Goal: Find specific page/section: Find specific page/section

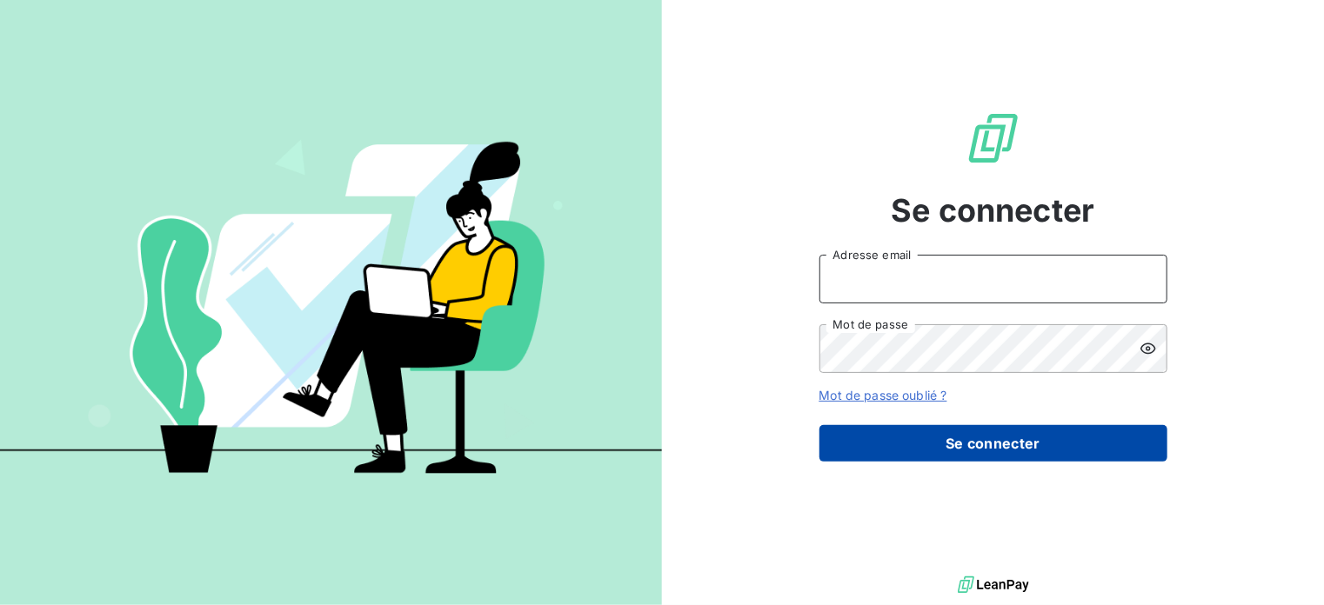
type input "[EMAIL_ADDRESS][DOMAIN_NAME]"
click at [937, 430] on button "Se connecter" at bounding box center [993, 443] width 348 height 37
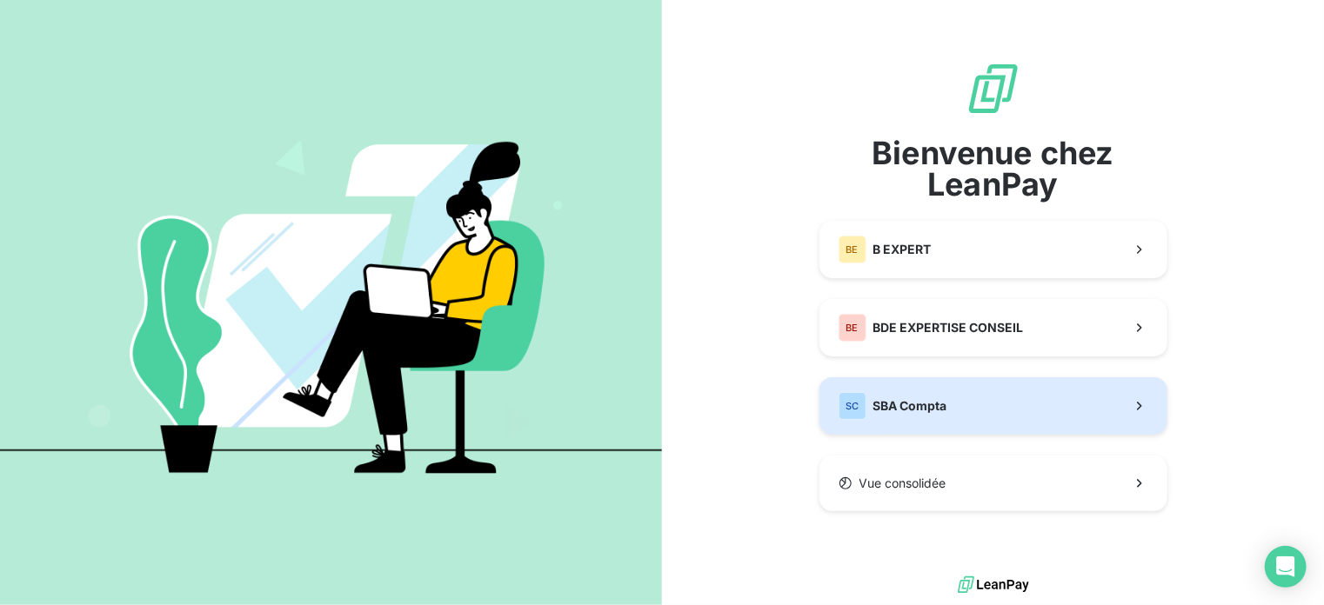
click at [884, 410] on span "SBA Compta" at bounding box center [910, 405] width 74 height 17
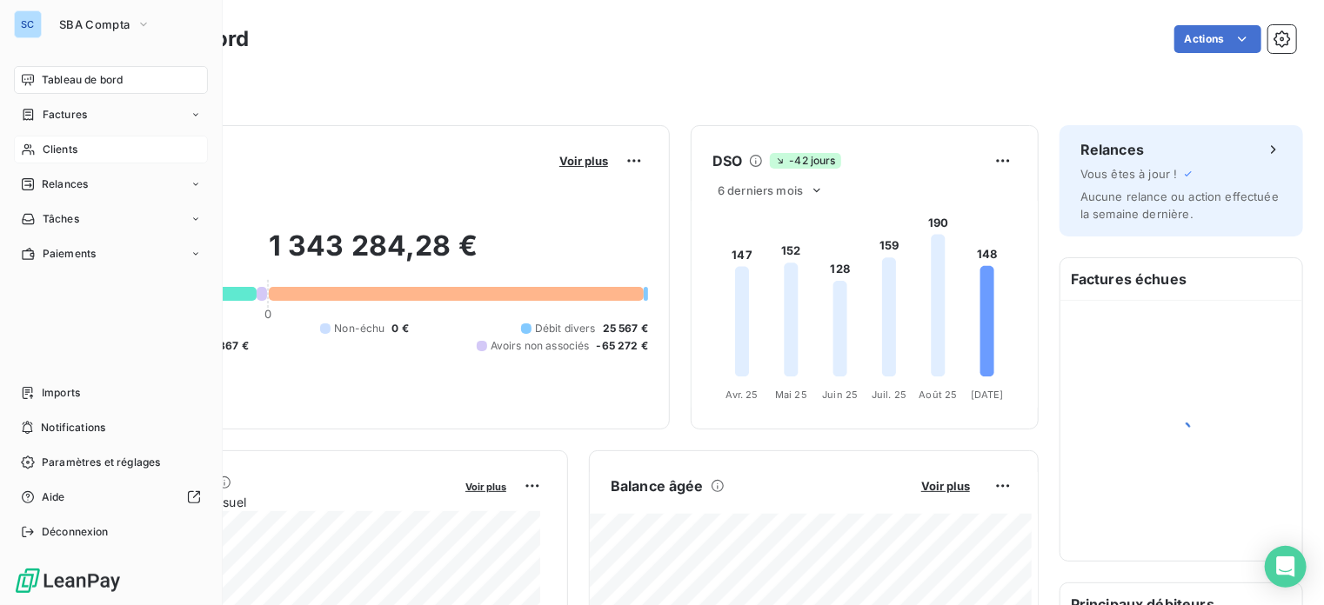
click at [76, 145] on span "Clients" at bounding box center [60, 150] width 35 height 16
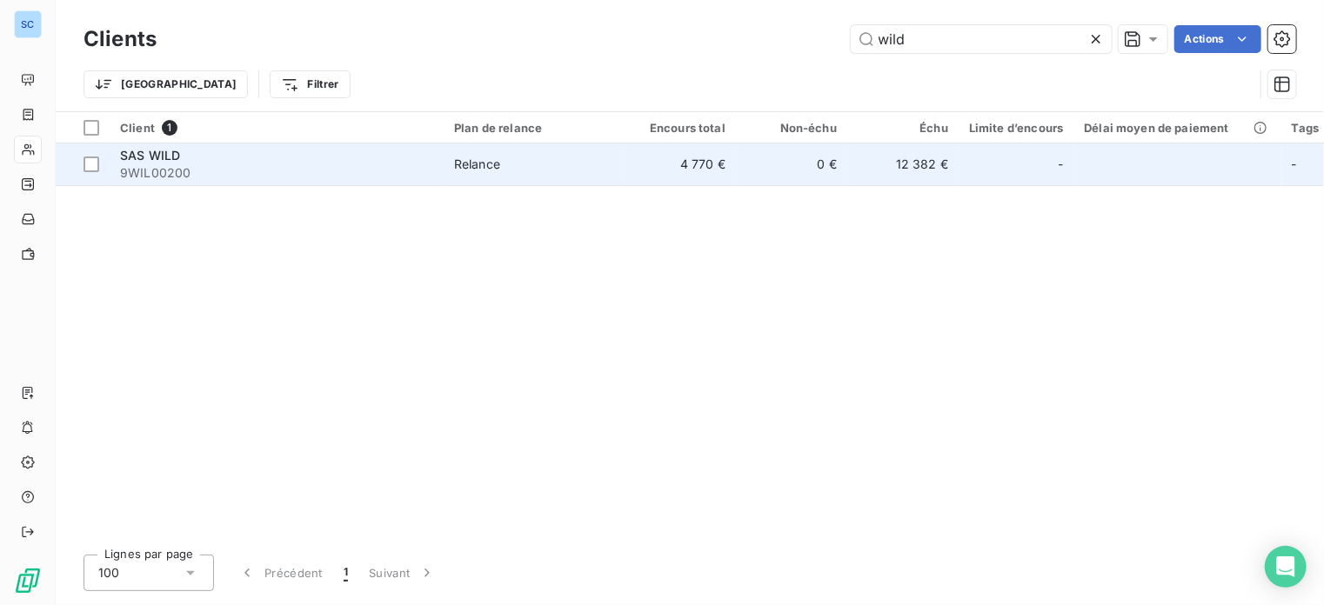
type input "wild"
click at [154, 157] on span "SAS WILD" at bounding box center [150, 155] width 60 height 15
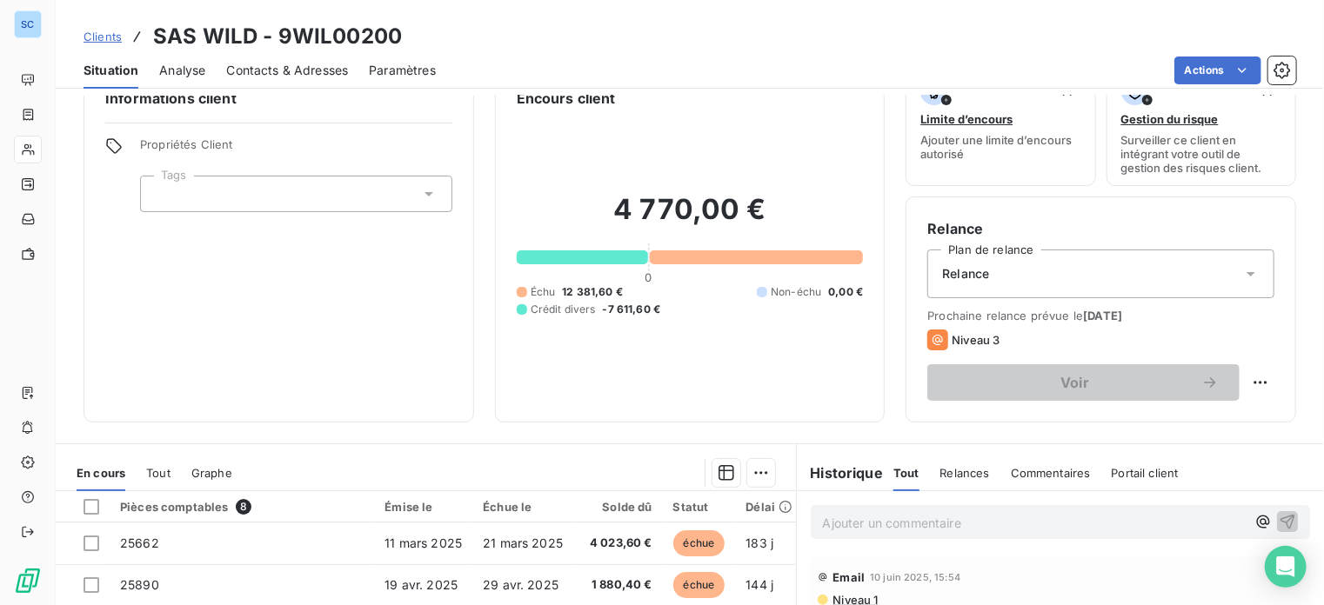
scroll to position [35, 0]
